Goal: Communication & Community: Ask a question

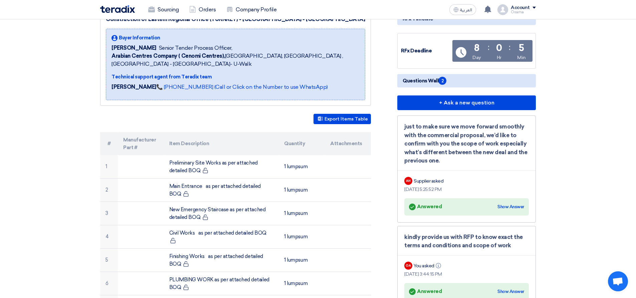
scroll to position [134, 0]
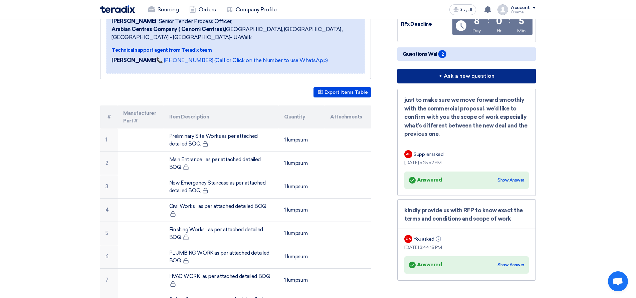
click at [467, 78] on button "+ Ask a new question" at bounding box center [466, 76] width 139 height 15
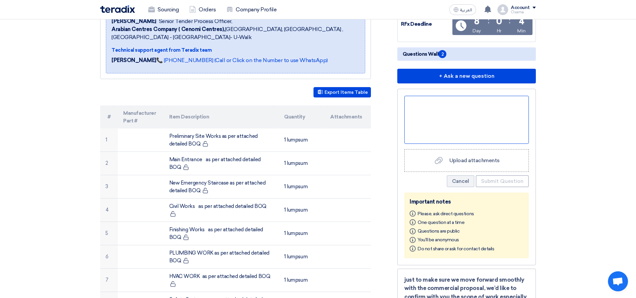
click at [443, 112] on div at bounding box center [466, 120] width 125 height 48
paste div
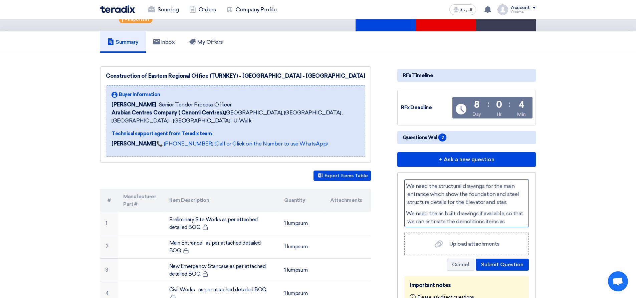
scroll to position [33, 0]
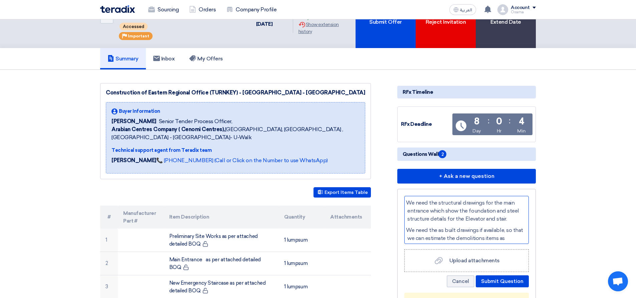
click at [408, 204] on p "· We need the structural drawings for the main entrance which show the foundati…" at bounding box center [467, 211] width 119 height 24
drag, startPoint x: 431, startPoint y: 203, endPoint x: 411, endPoint y: 199, distance: 20.8
click at [411, 199] on div "· - We need the structural drawings for the main entrance which show the founda…" at bounding box center [466, 220] width 125 height 48
drag, startPoint x: 461, startPoint y: 202, endPoint x: 410, endPoint y: 202, distance: 51.1
click at [410, 202] on p "· - Kindly Provide us with the structural drawings for the main entrance which …" at bounding box center [467, 215] width 119 height 32
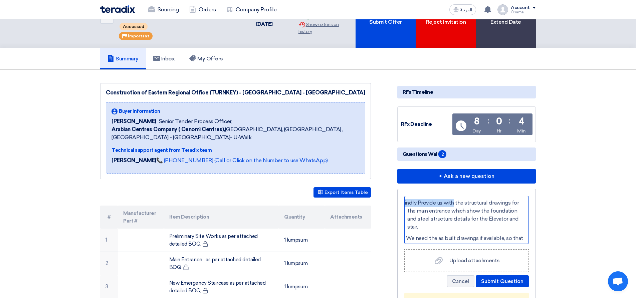
copy p "Kindly Provide us with"
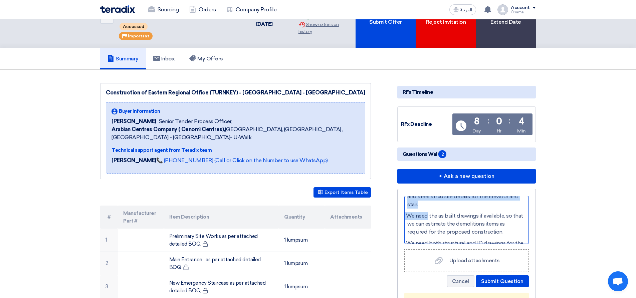
scroll to position [0, 0]
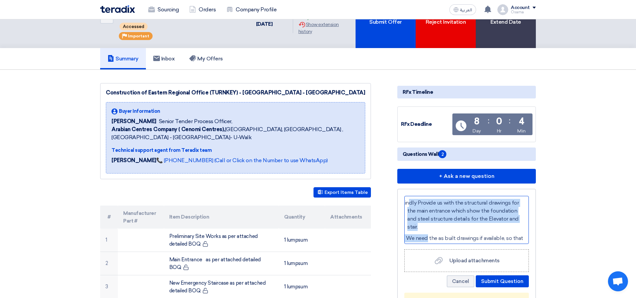
drag, startPoint x: 429, startPoint y: 239, endPoint x: 417, endPoint y: 199, distance: 42.1
click at [417, 199] on div "· - Kindly Provide us with the structural drawings for the main entrance which …" at bounding box center [466, 220] width 125 height 48
click at [429, 222] on p "· - Kindly Provide us with the structural drawings for the main entrance which …" at bounding box center [467, 215] width 119 height 32
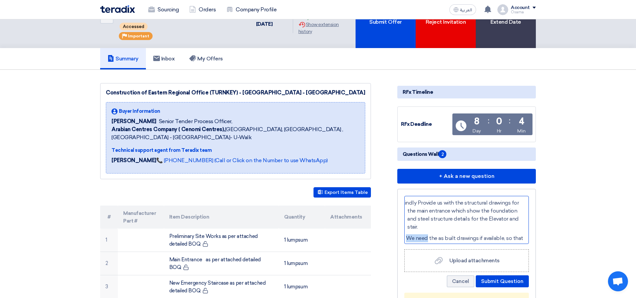
drag, startPoint x: 429, startPoint y: 237, endPoint x: 408, endPoint y: 237, distance: 20.7
click at [408, 237] on p "· We need the as built drawings if available, so that we can estimate the demol…" at bounding box center [467, 246] width 119 height 24
drag, startPoint x: 408, startPoint y: 236, endPoint x: 413, endPoint y: 238, distance: 5.0
click at [408, 236] on span "Kindly Provide us with" at bounding box center [432, 238] width 52 height 6
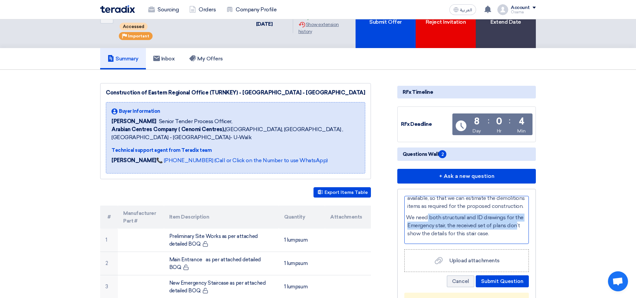
scroll to position [55, 0]
drag, startPoint x: 428, startPoint y: 241, endPoint x: 408, endPoint y: 220, distance: 29.3
click at [408, 220] on p "· We need both structural and ID drawings for the Emergency stair, the received…" at bounding box center [467, 226] width 119 height 24
click at [408, 220] on span "Kindly Provide us with" at bounding box center [432, 217] width 52 height 6
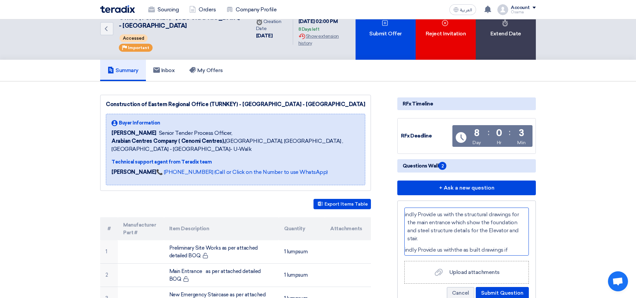
scroll to position [33, 0]
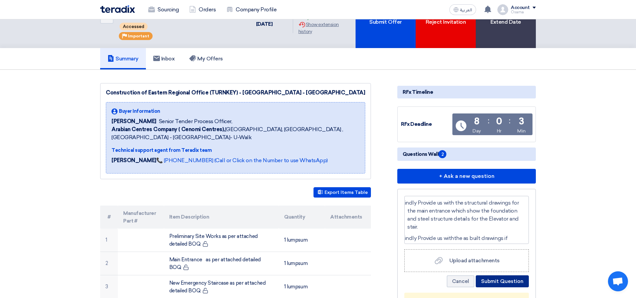
click at [504, 281] on button "Submit Question" at bounding box center [502, 282] width 53 height 12
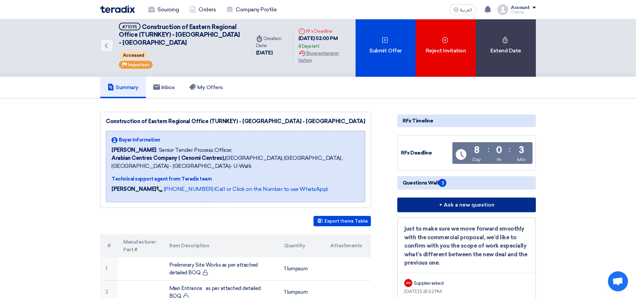
scroll to position [0, 0]
